Goal: Check status: Check status

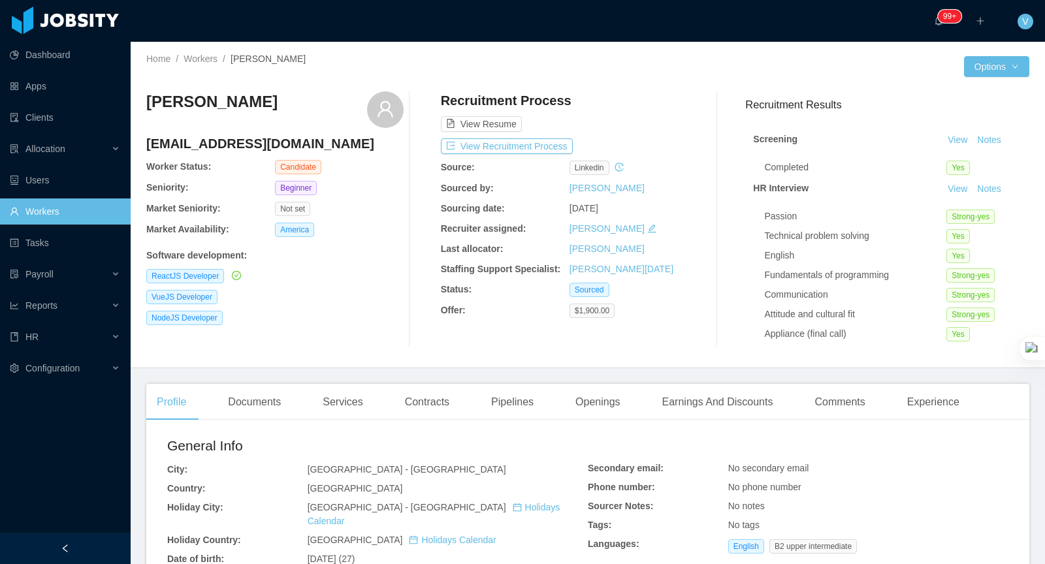
click at [621, 167] on icon "icon: history" at bounding box center [618, 167] width 9 height 9
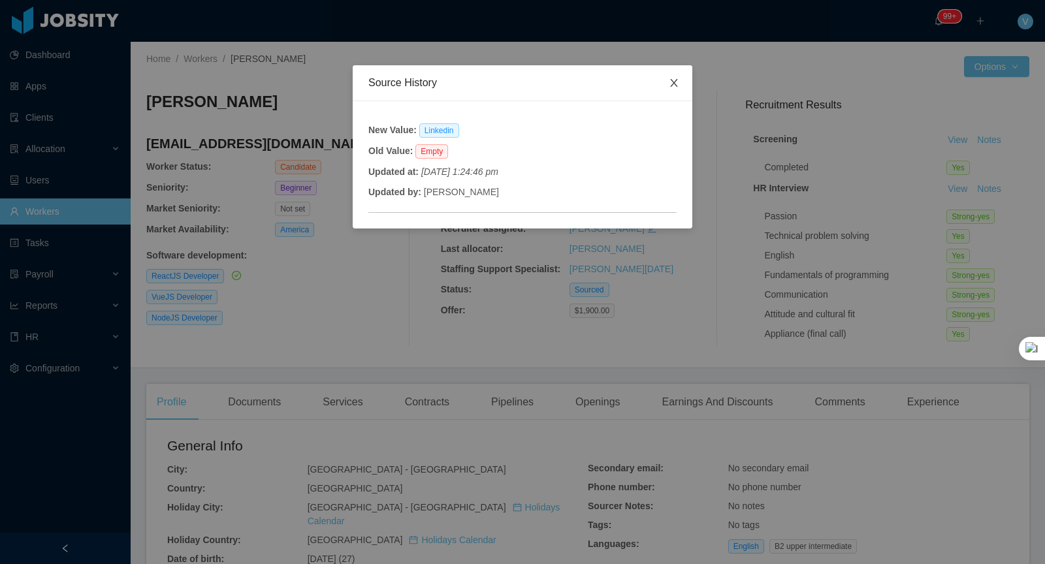
click at [678, 77] on span "Close" at bounding box center [673, 83] width 37 height 37
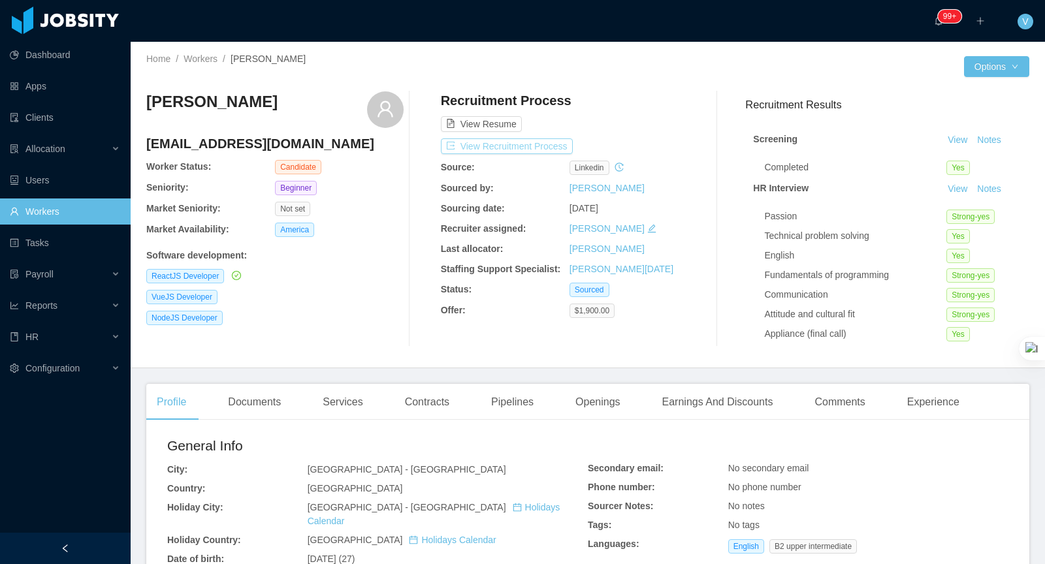
click at [540, 143] on button "View Recruitment Process" at bounding box center [507, 146] width 132 height 16
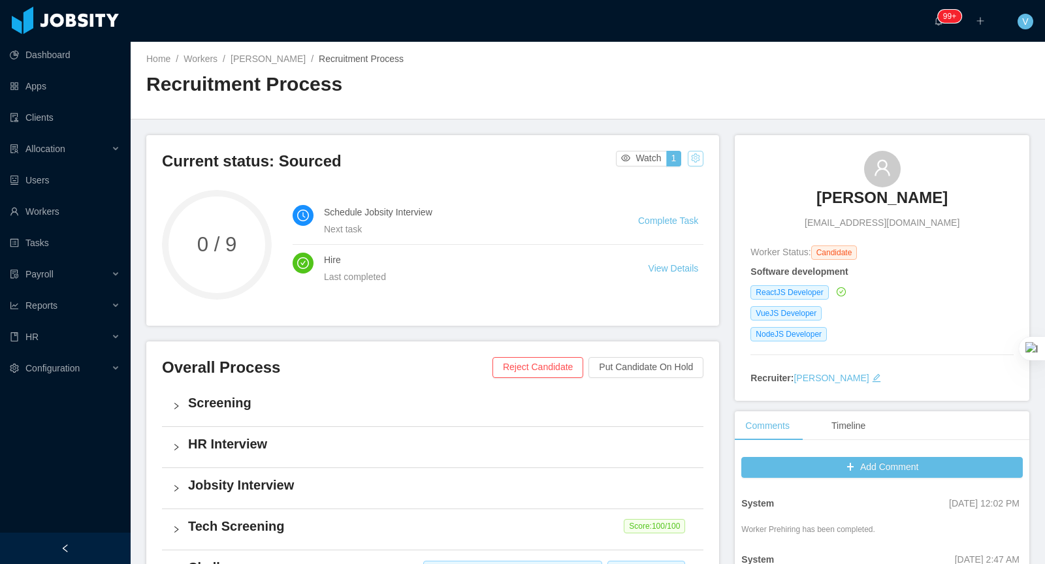
click at [699, 159] on button "button" at bounding box center [695, 159] width 16 height 16
click at [678, 199] on div "Change status" at bounding box center [663, 199] width 59 height 14
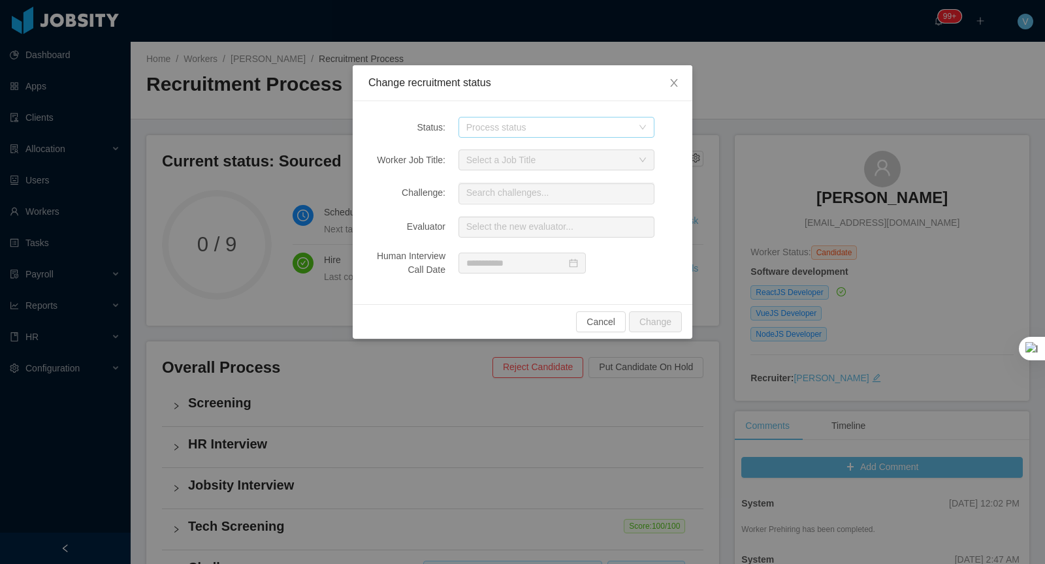
click at [518, 132] on div "Process status" at bounding box center [549, 127] width 166 height 13
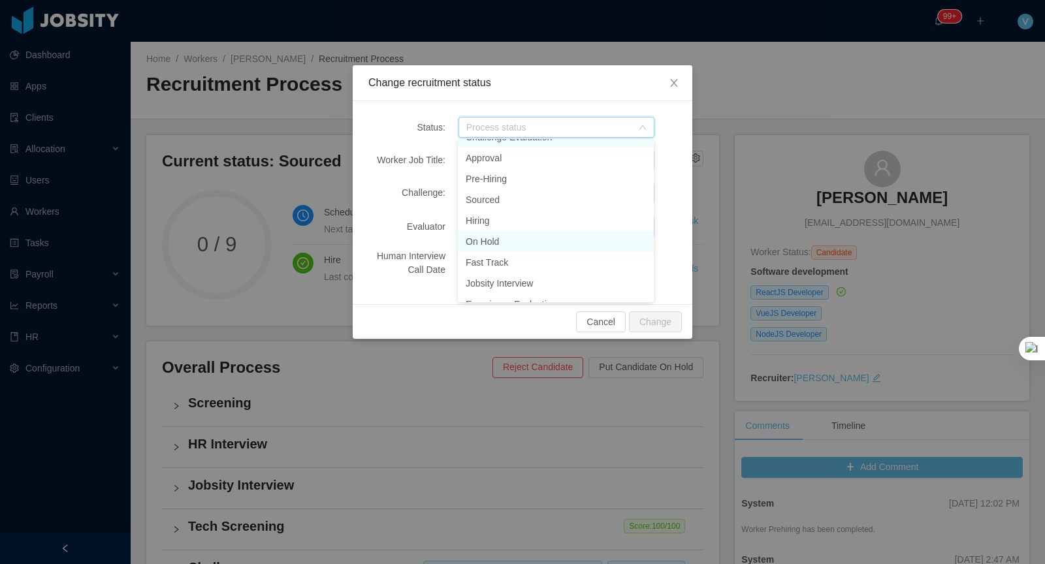
scroll to position [155, 0]
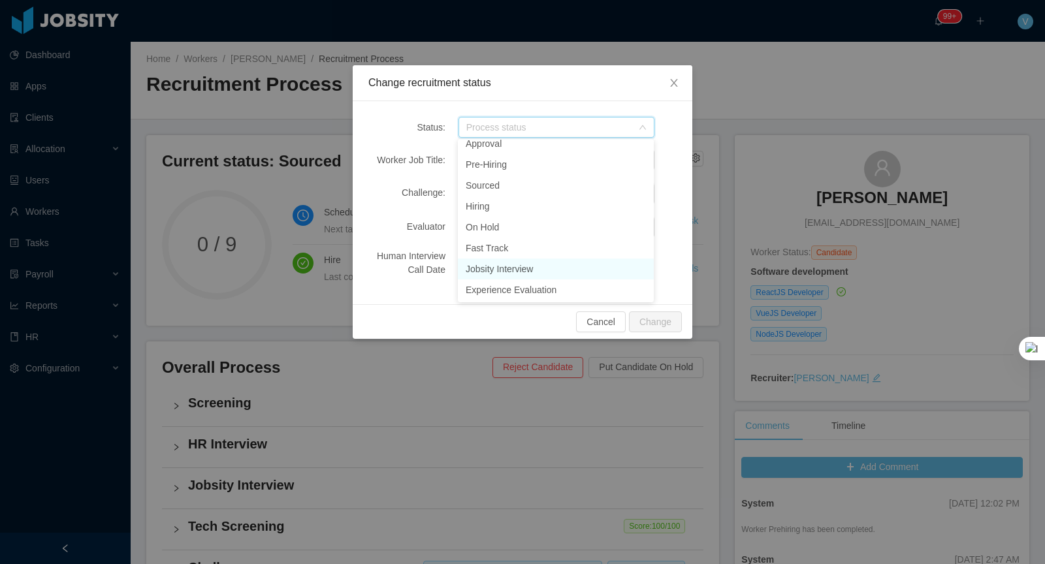
click at [498, 272] on li "Jobsity Interview" at bounding box center [556, 269] width 196 height 21
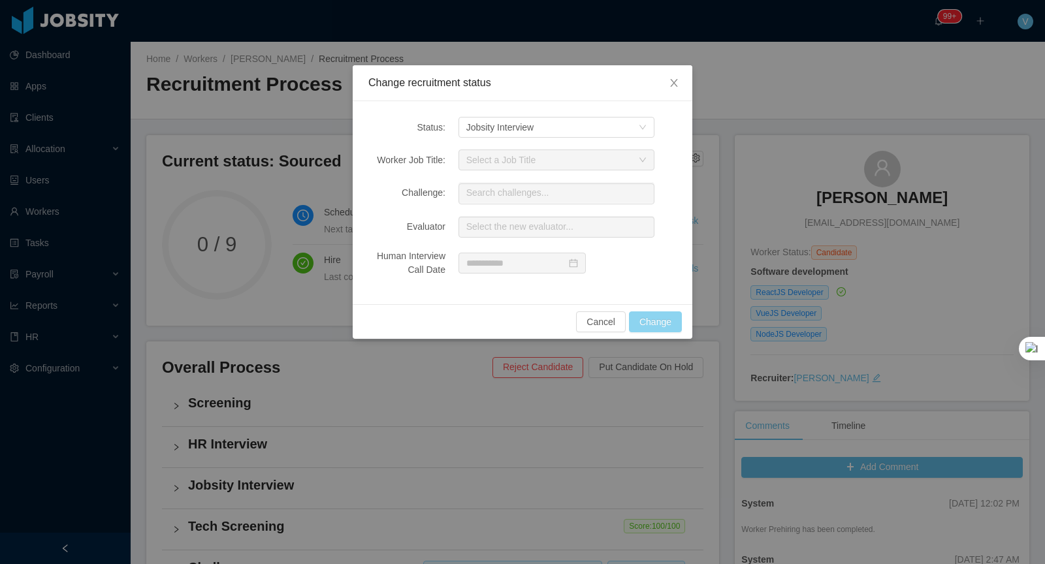
click at [667, 325] on button "Change" at bounding box center [655, 321] width 53 height 21
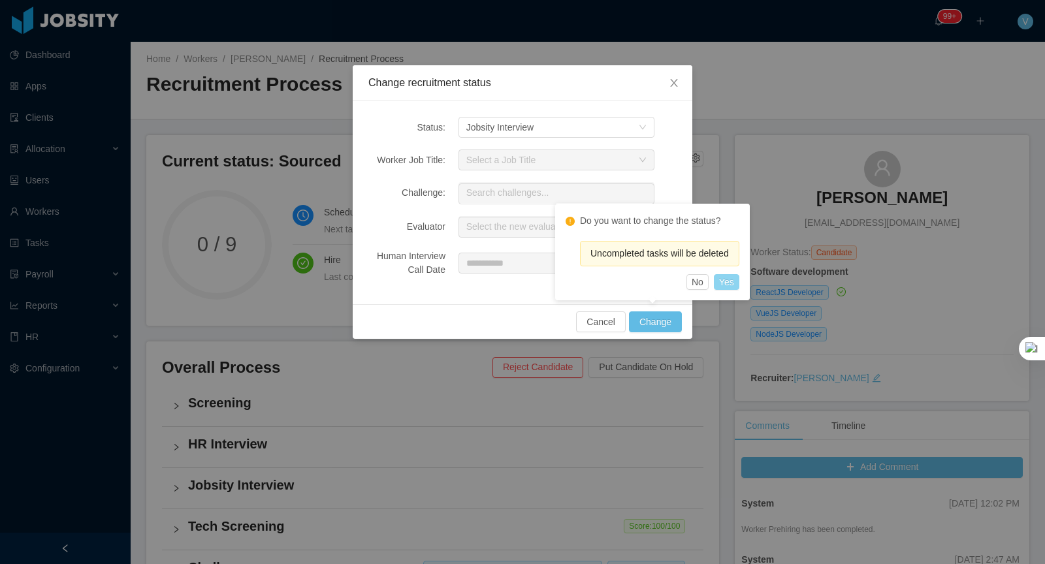
click at [736, 274] on button "Yes" at bounding box center [726, 282] width 25 height 16
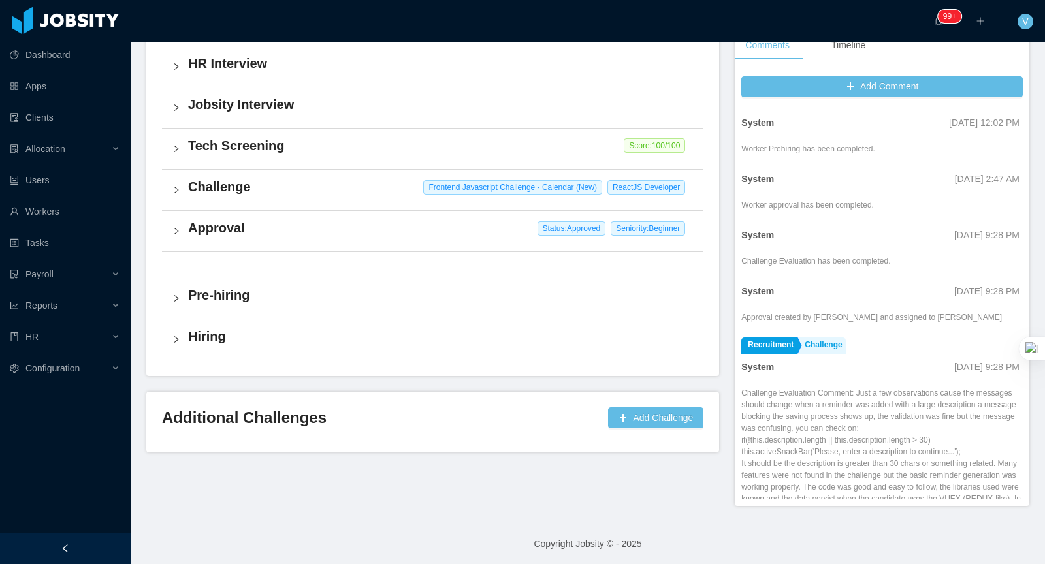
scroll to position [0, 0]
